Goal: Transaction & Acquisition: Book appointment/travel/reservation

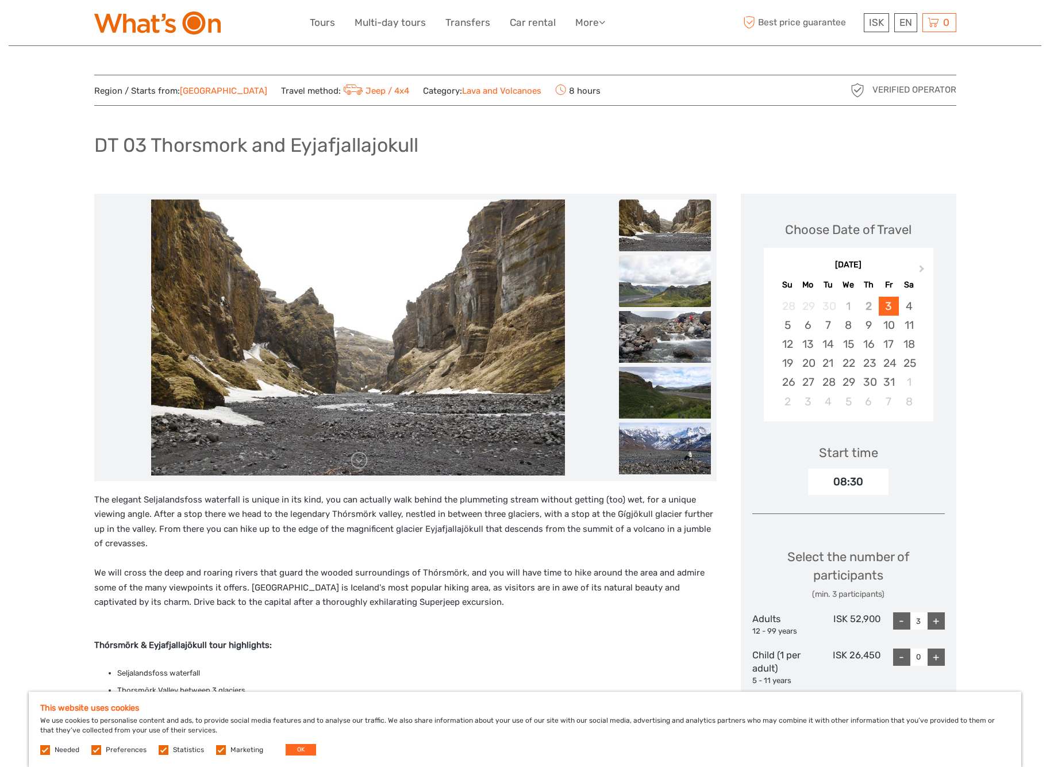
click at [669, 283] on img at bounding box center [665, 281] width 92 height 52
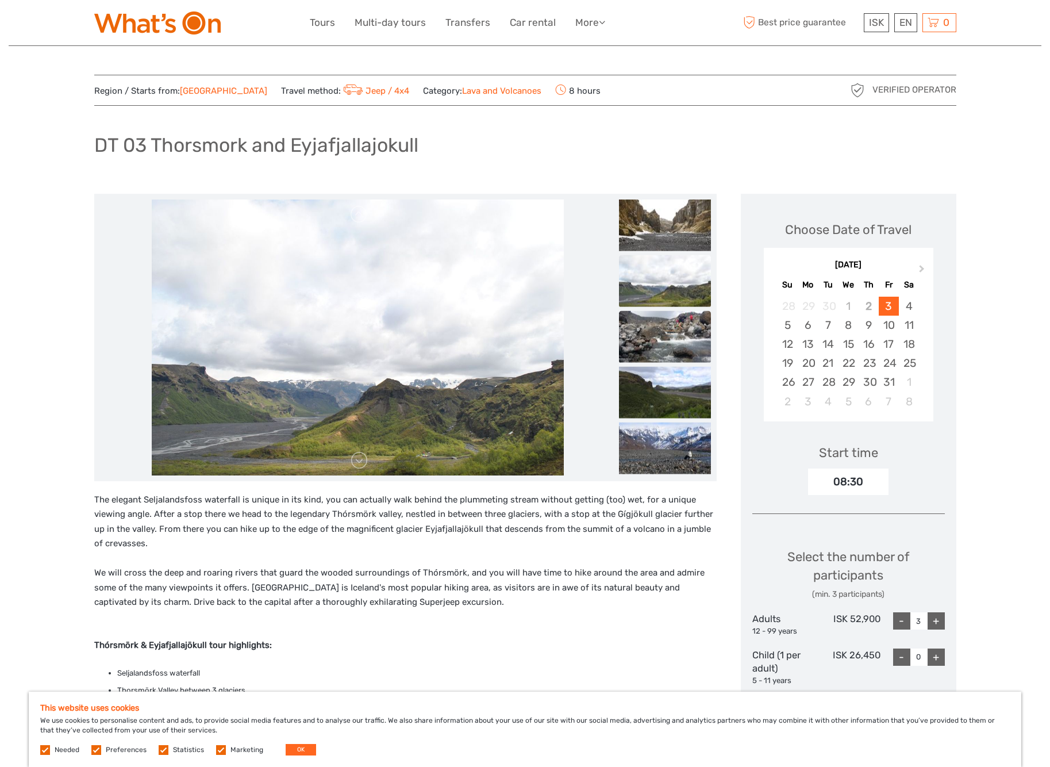
click at [673, 330] on img at bounding box center [665, 336] width 92 height 52
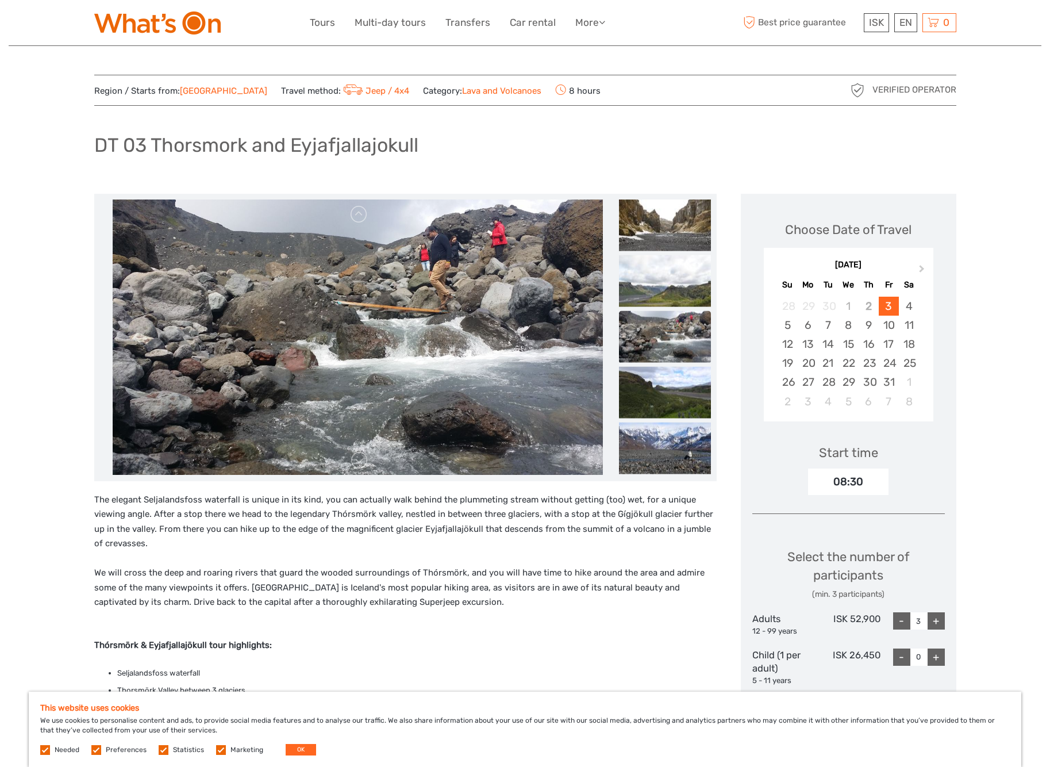
click at [672, 359] on img at bounding box center [665, 336] width 92 height 52
click at [668, 401] on img at bounding box center [665, 392] width 92 height 52
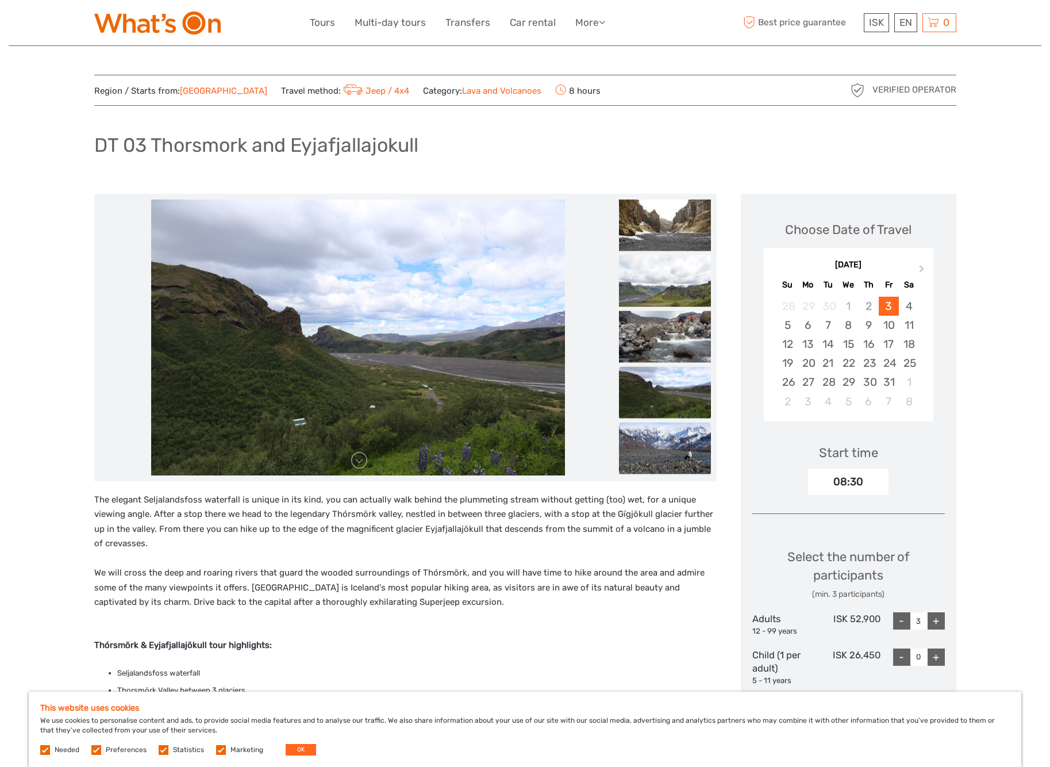
click at [665, 441] on img at bounding box center [665, 448] width 92 height 52
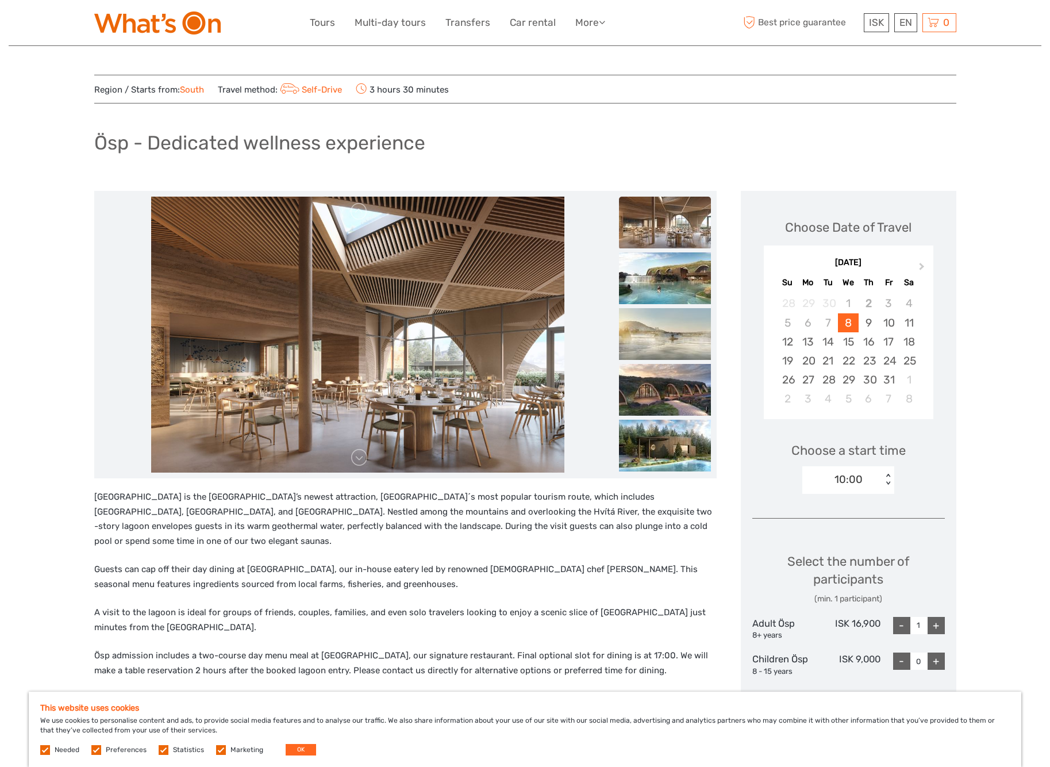
click at [670, 225] on img at bounding box center [665, 223] width 92 height 52
click at [664, 277] on img at bounding box center [665, 278] width 92 height 52
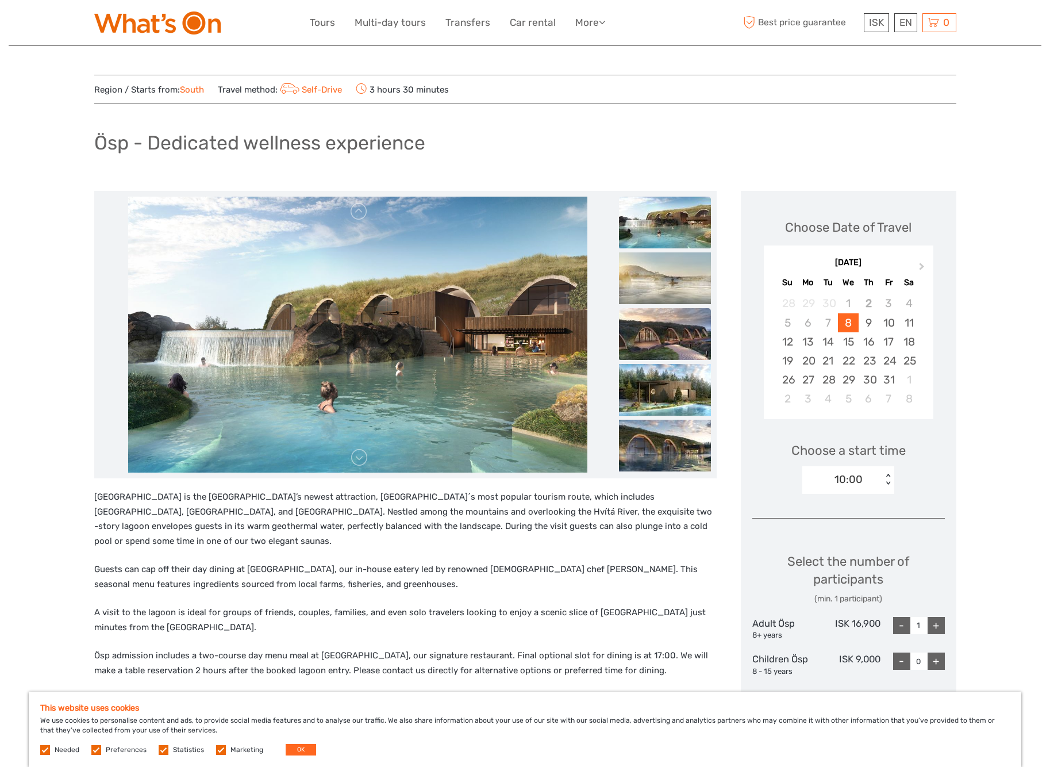
click at [664, 333] on img at bounding box center [665, 334] width 92 height 52
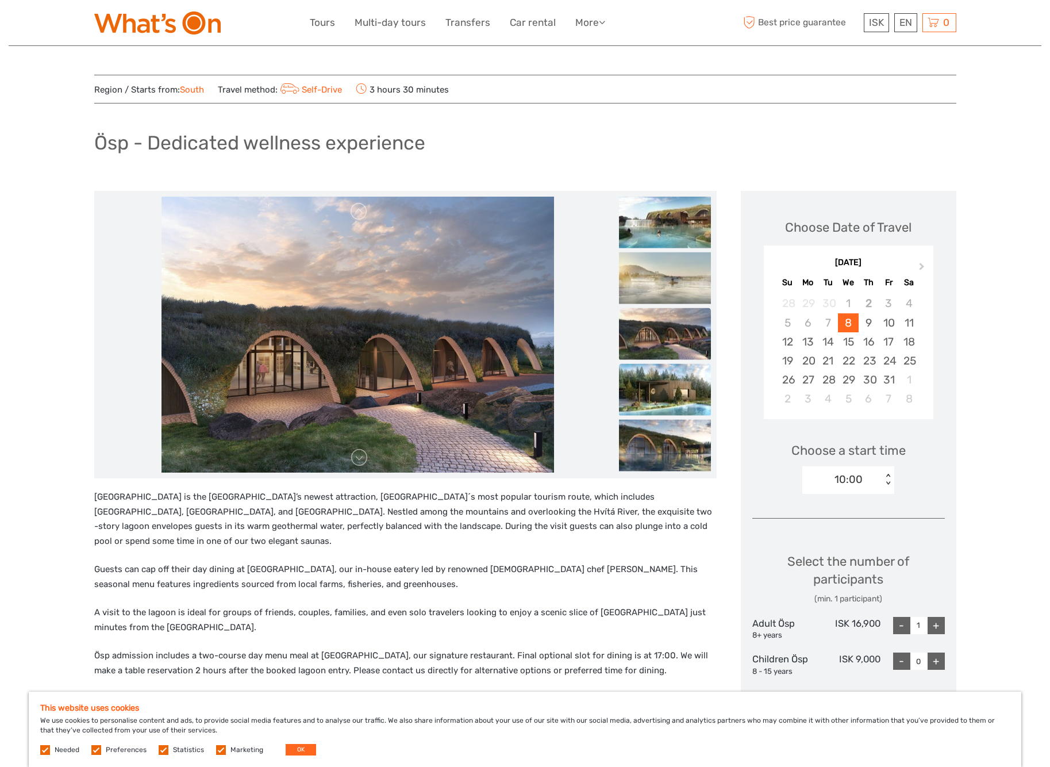
click at [661, 390] on img at bounding box center [665, 390] width 92 height 52
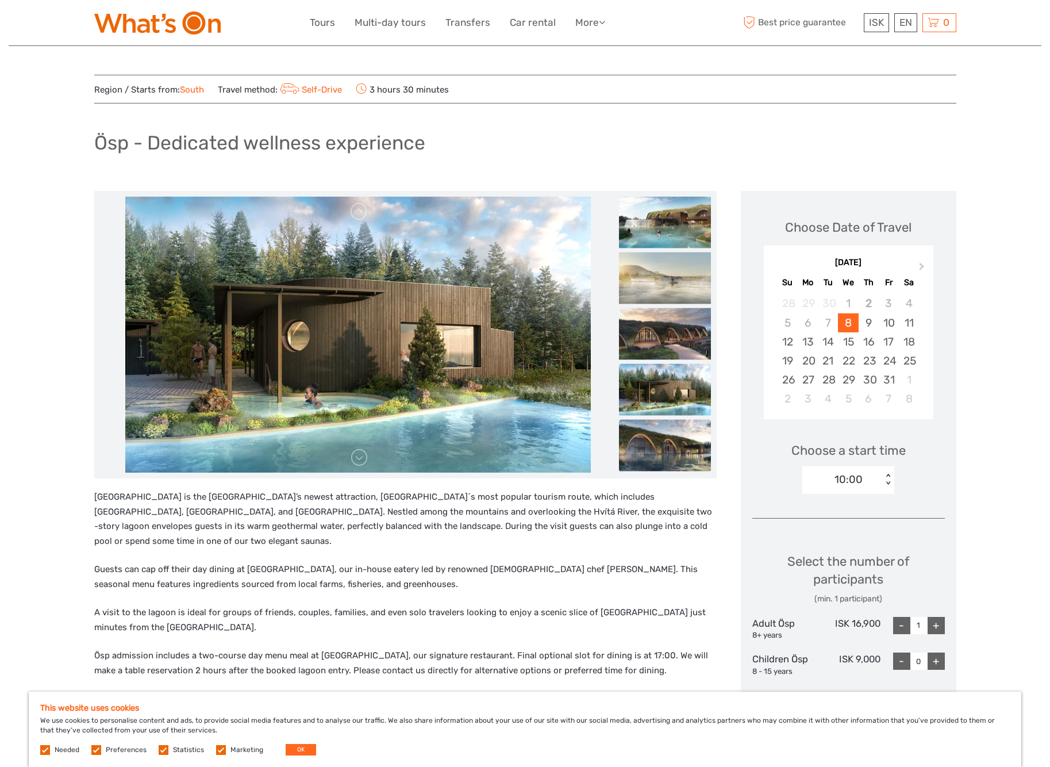
click at [659, 443] on img at bounding box center [665, 446] width 92 height 52
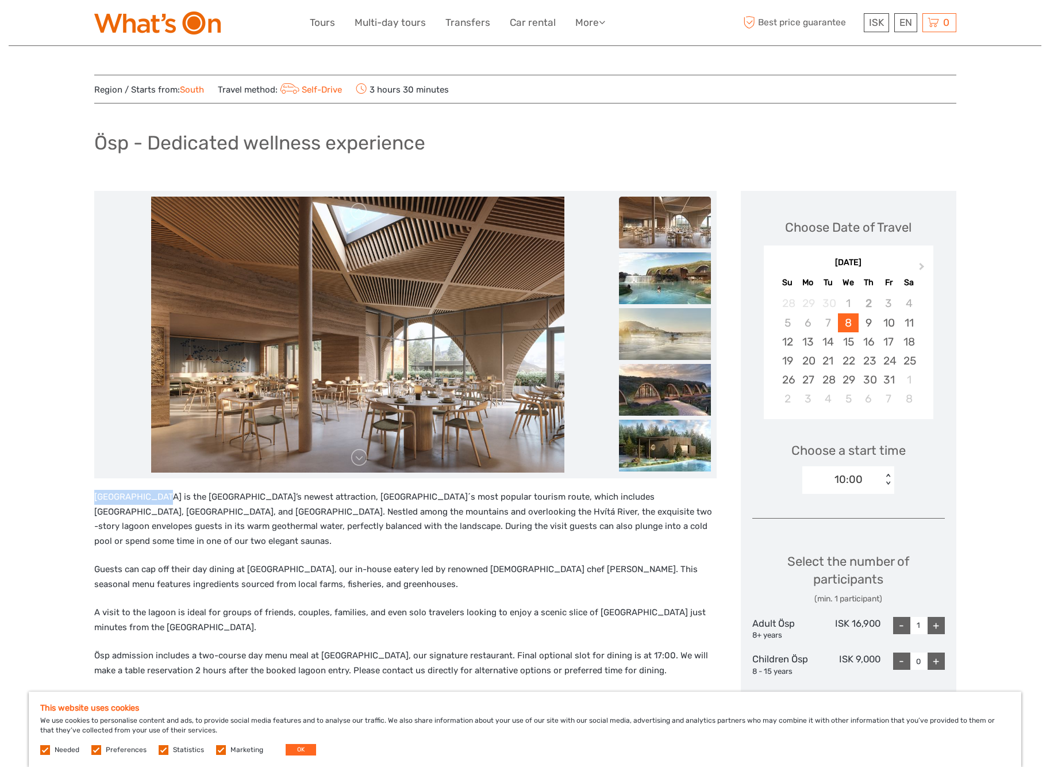
drag, startPoint x: 162, startPoint y: 499, endPoint x: 69, endPoint y: 495, distance: 93.2
copy p "[GEOGRAPHIC_DATA]"
